Goal: Transaction & Acquisition: Subscribe to service/newsletter

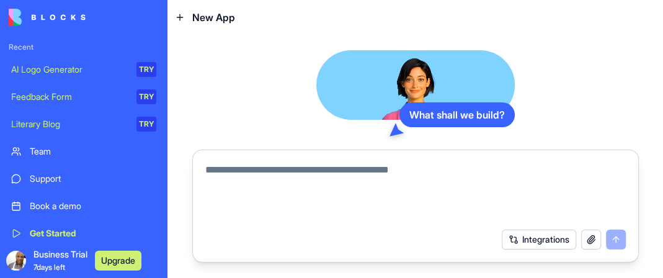
scroll to position [131, 0]
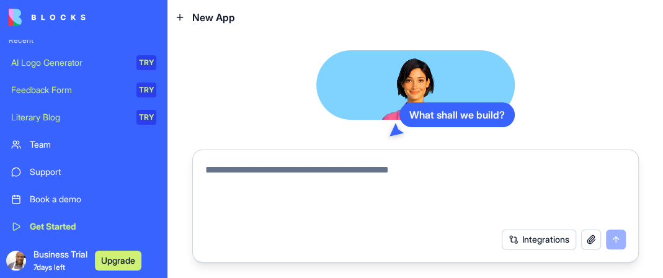
click at [43, 257] on span "Business Trial 7 days left" at bounding box center [60, 260] width 54 height 25
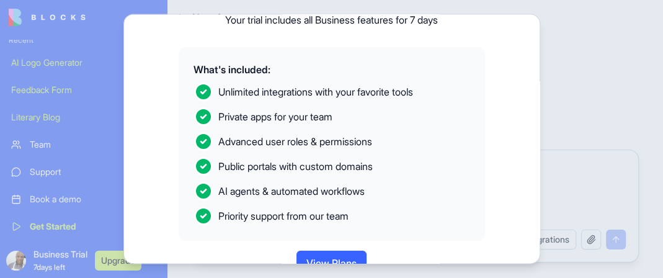
scroll to position [132, 0]
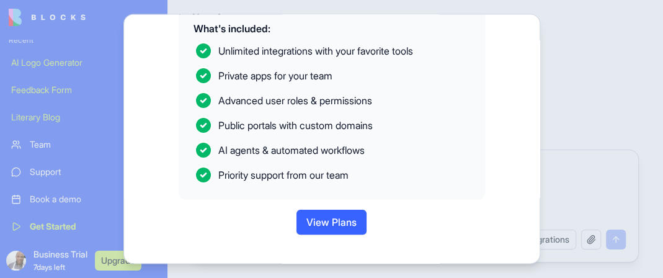
click at [328, 230] on button "View Plans" at bounding box center [331, 221] width 70 height 25
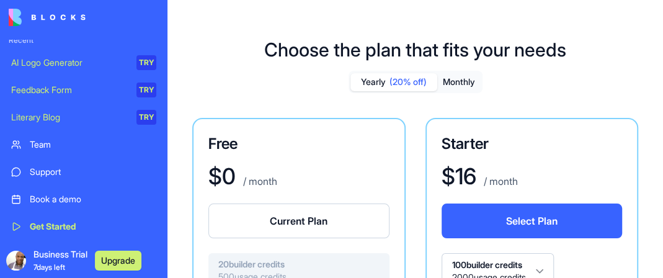
click at [276, 221] on button "Current Plan" at bounding box center [298, 220] width 181 height 35
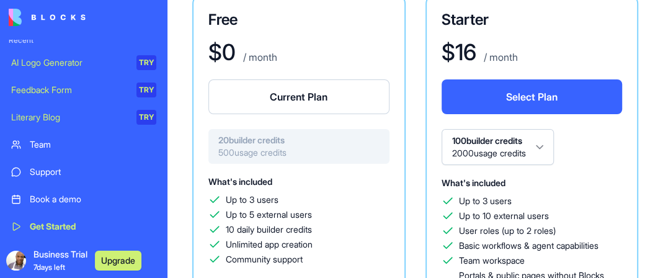
scroll to position [186, 0]
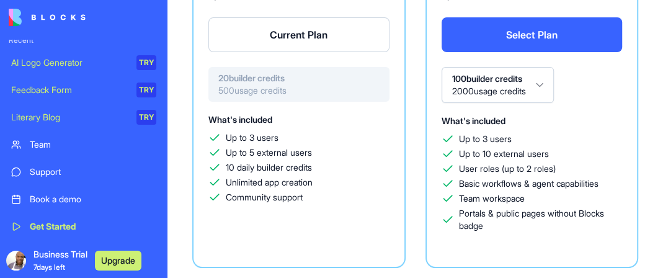
click at [553, 86] on html "My Workspace New app Marketplace Integrations Recent AI Logo Generator TRY Feed…" at bounding box center [331, 139] width 663 height 278
click at [180, 116] on html "My Workspace New app Marketplace Integrations Recent AI Logo Generator TRY Feed…" at bounding box center [331, 139] width 663 height 278
click at [82, 214] on link "Get Started" at bounding box center [84, 226] width 160 height 25
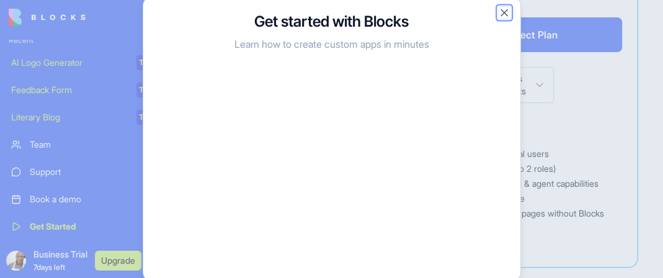
click at [505, 16] on button "Close" at bounding box center [504, 13] width 12 height 12
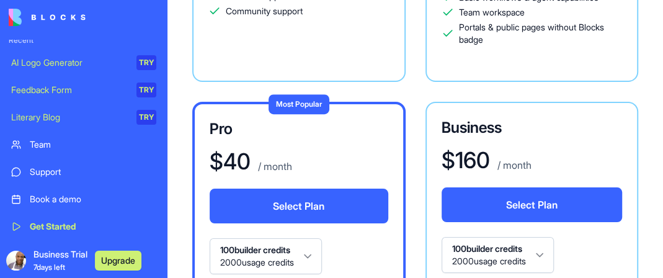
scroll to position [0, 0]
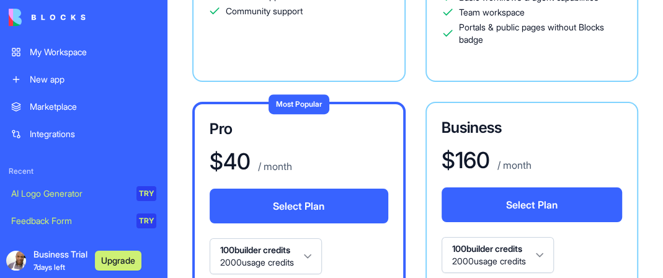
click at [64, 51] on div "My Workspace" at bounding box center [93, 52] width 126 height 12
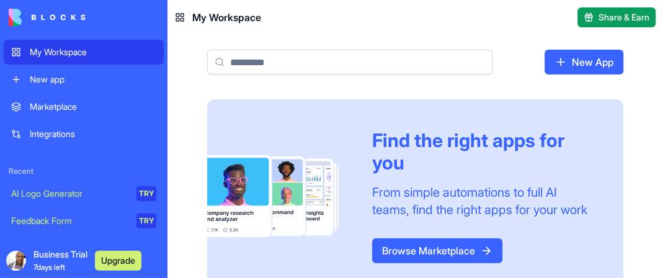
click at [586, 64] on link "New App" at bounding box center [583, 62] width 79 height 25
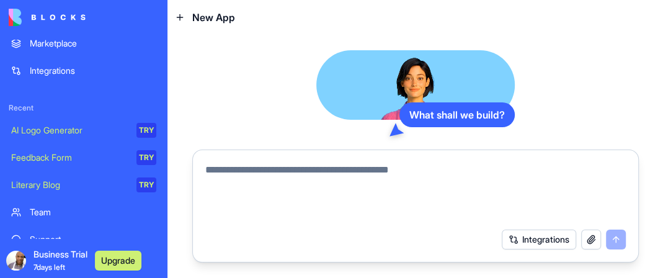
scroll to position [131, 0]
